Goal: Check status: Check status

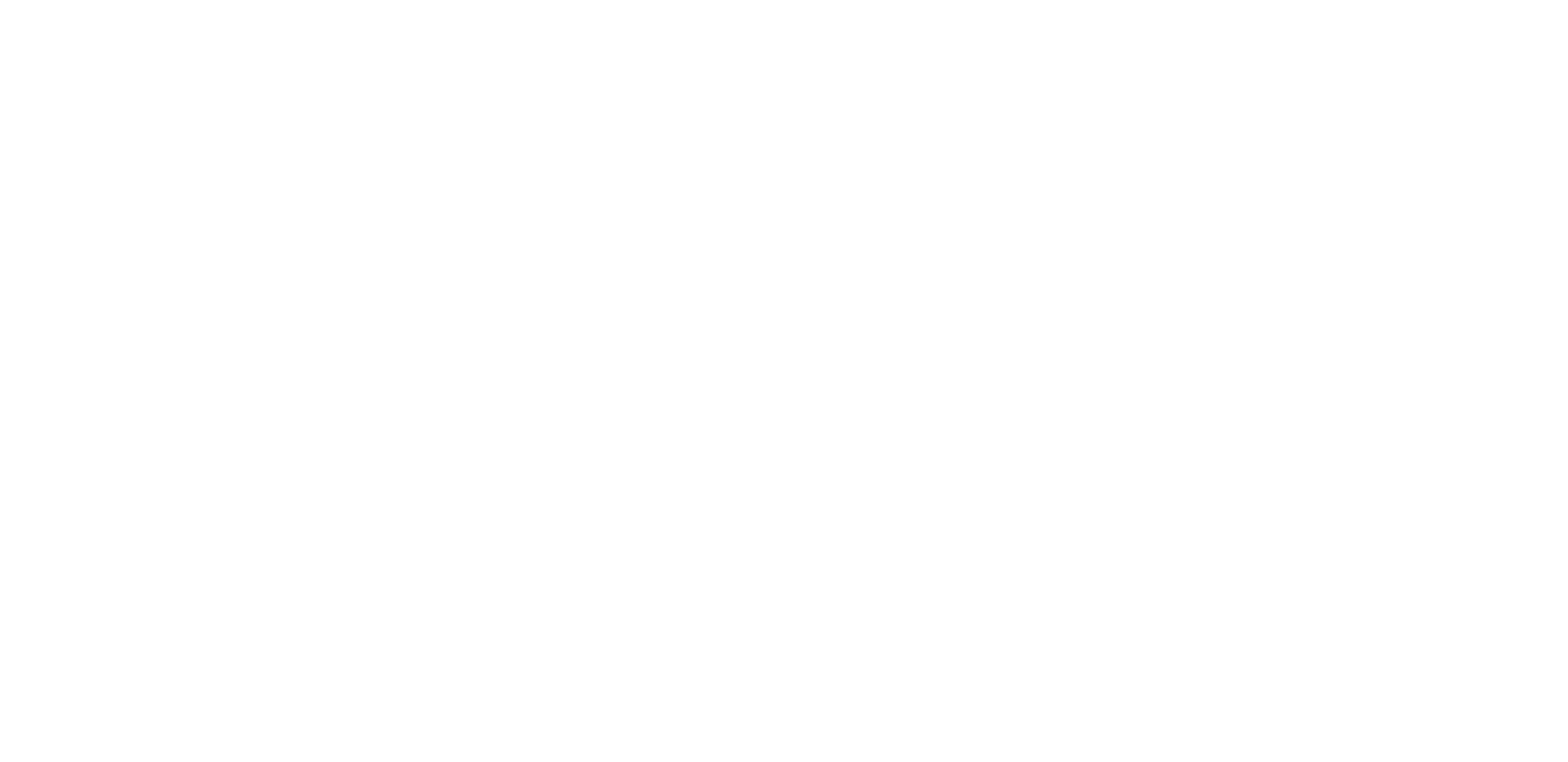
select select "100"
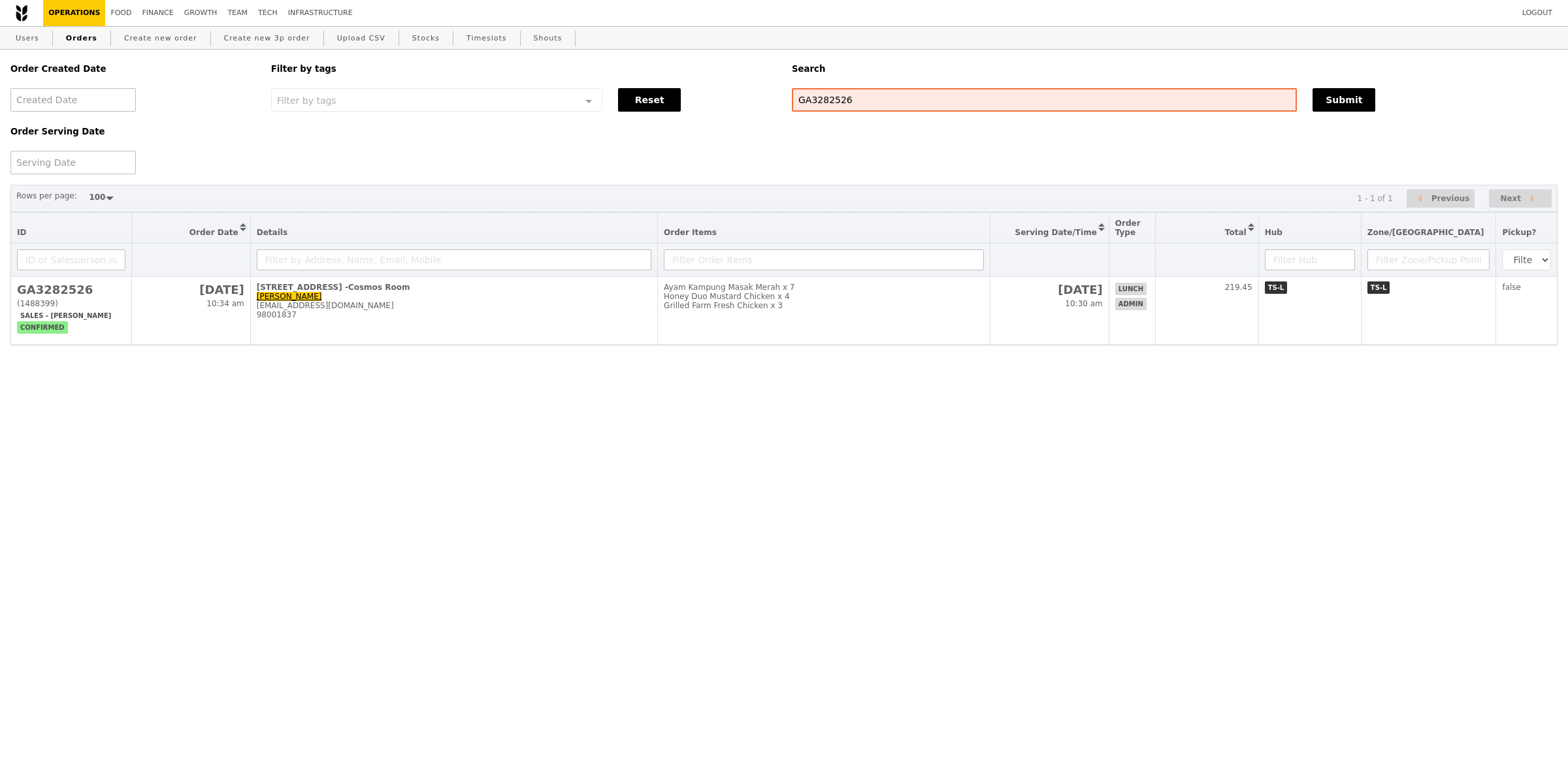
click at [1104, 363] on div "Order Created Date Order Serving Date Filter by tags Filter by tags Meal_Plan W…" at bounding box center [784, 234] width 1568 height 370
click at [1112, 349] on div "Order Created Date Order Serving Date Filter by tags Filter by tags Meal_Plan W…" at bounding box center [784, 234] width 1568 height 370
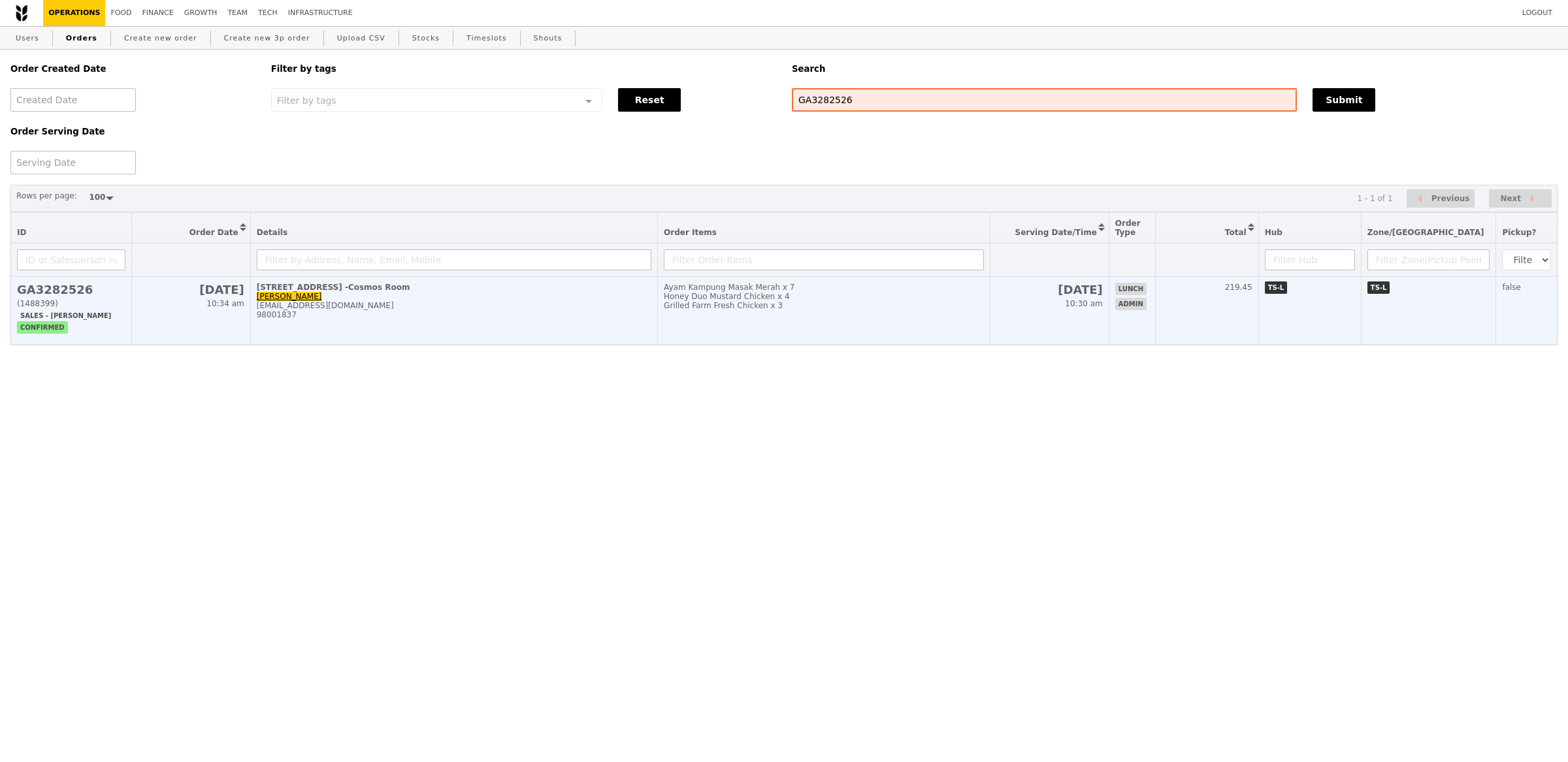
click at [1108, 338] on td "[DATE] 10:30 am" at bounding box center [1049, 311] width 119 height 68
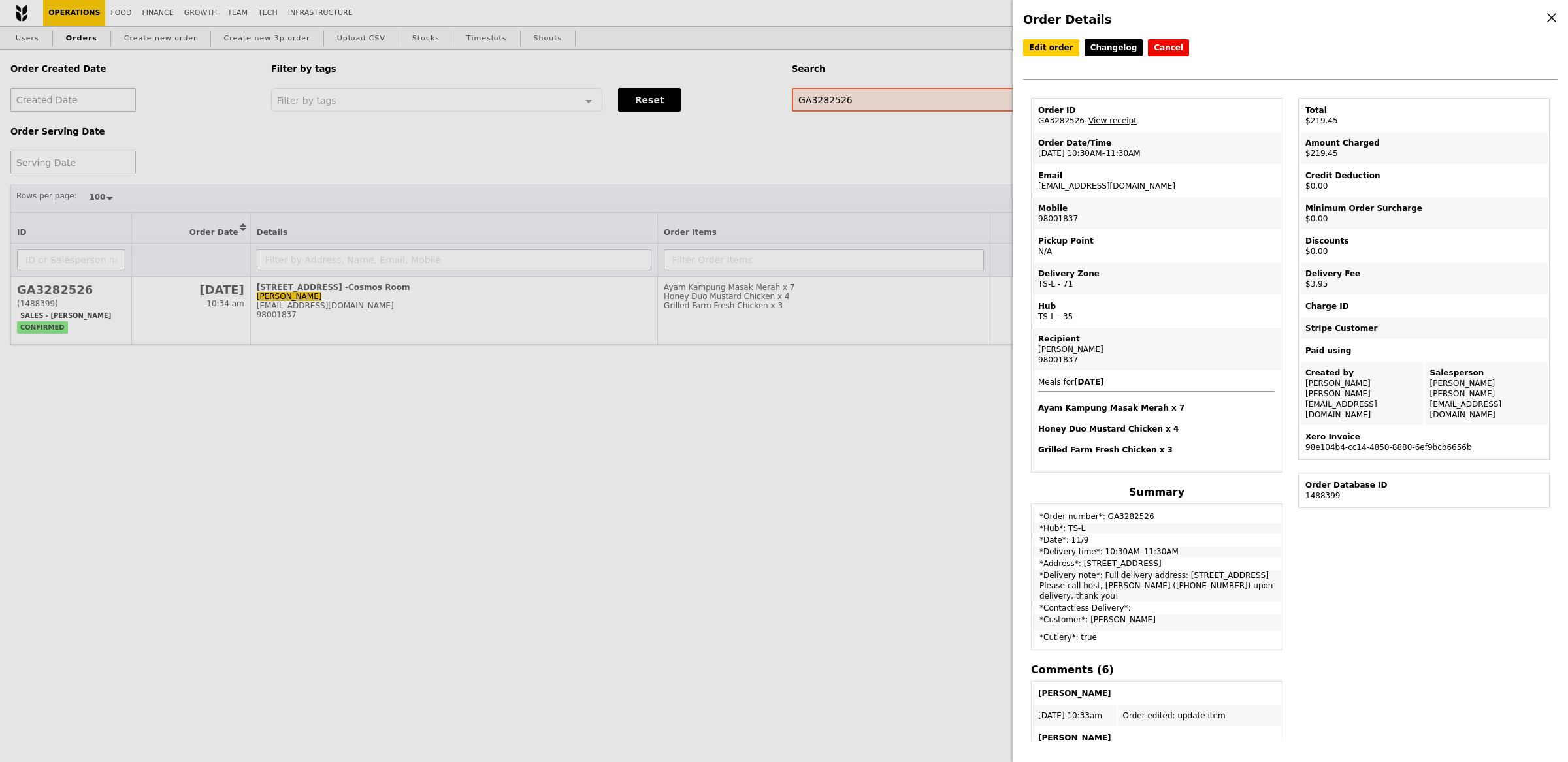
click at [1183, 570] on td "*Delivery note*: Full delivery address: [STREET_ADDRESS] Please call host, [PER…" at bounding box center [1157, 585] width 248 height 31
drag, startPoint x: 1180, startPoint y: 567, endPoint x: 1241, endPoint y: 579, distance: 62.2
click at [1241, 579] on td "*Delivery note*: Full delivery address: [STREET_ADDRESS] Please call host, [PER…" at bounding box center [1157, 585] width 248 height 31
copy td "[STREET_ADDRESS]"
click at [1371, 443] on link "98e104b4-cc14-4850-8880-6ef9bcb6656b" at bounding box center [1388, 446] width 166 height 9
